Goal: Navigation & Orientation: Find specific page/section

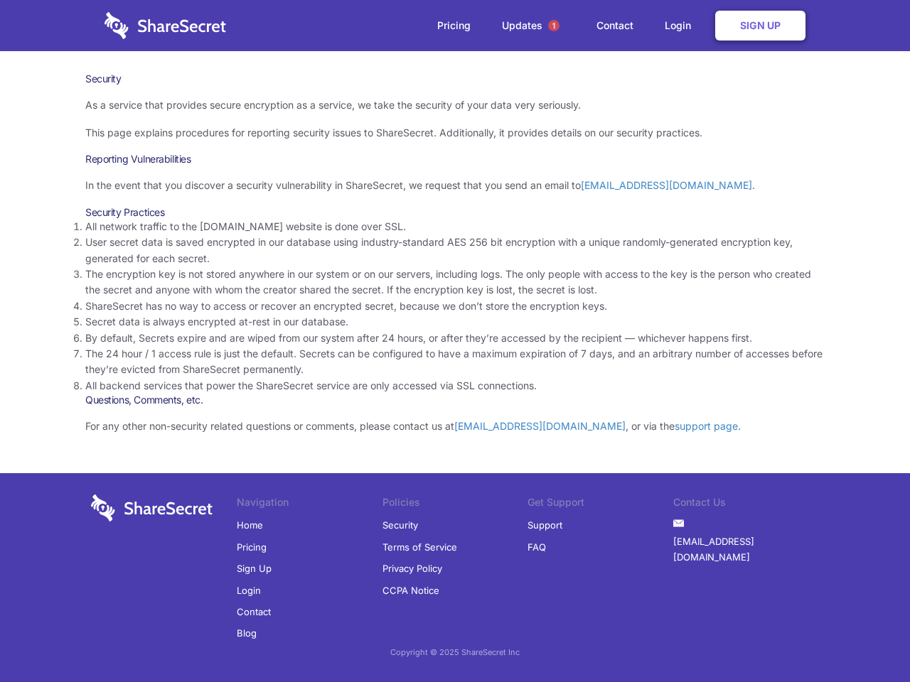
click at [455, 341] on li "By default, Secrets expire and are wiped from our system after 24 hours, or aft…" at bounding box center [454, 338] width 739 height 16
click at [554, 26] on span "1" at bounding box center [553, 25] width 11 height 11
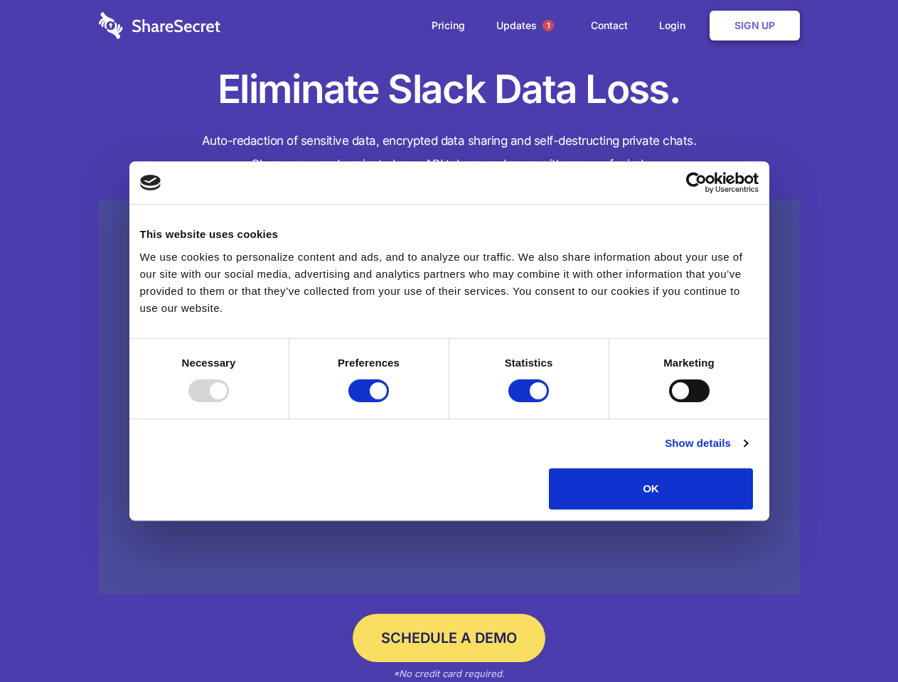
click at [229, 402] on div at bounding box center [208, 391] width 41 height 23
click at [389, 402] on input "Preferences" at bounding box center [368, 391] width 41 height 23
checkbox input "false"
click at [530, 402] on input "Statistics" at bounding box center [528, 391] width 41 height 23
checkbox input "false"
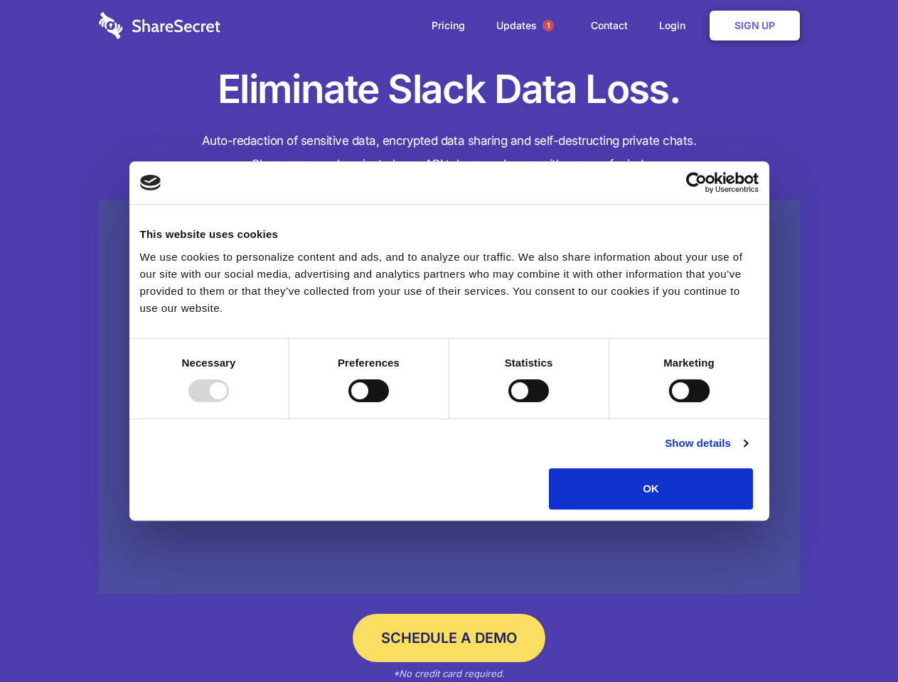
click at [669, 402] on input "Marketing" at bounding box center [689, 391] width 41 height 23
checkbox input "true"
click at [747, 452] on link "Show details" at bounding box center [706, 443] width 82 height 17
click at [0, 0] on li "Necessary 7 Necessary cookies help make a website usable by enabling basic func…" at bounding box center [0, 0] width 0 height 0
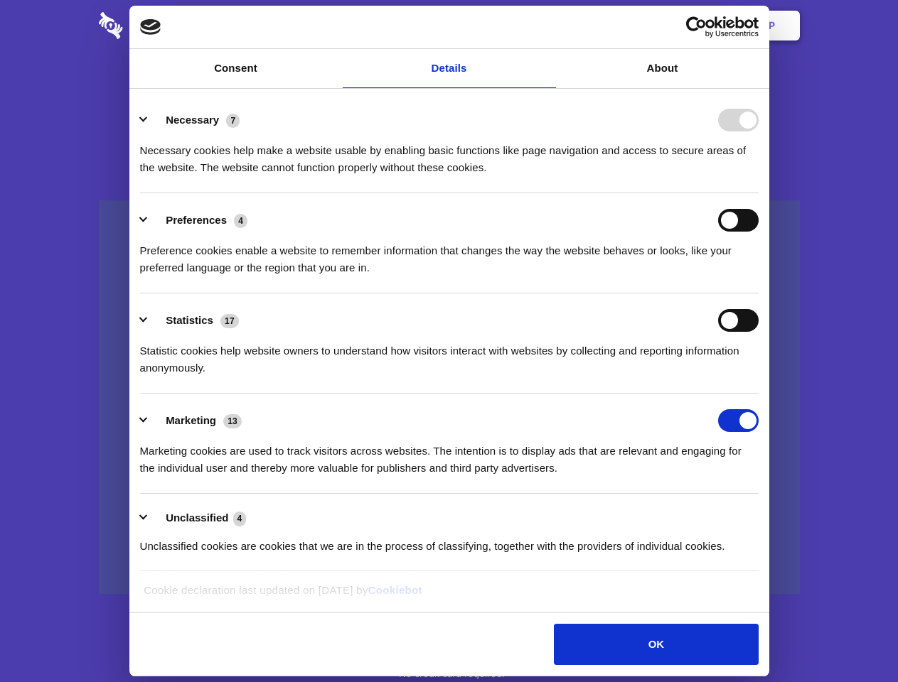
click at [547, 26] on span "1" at bounding box center [547, 25] width 11 height 11
